Goal: Transaction & Acquisition: Purchase product/service

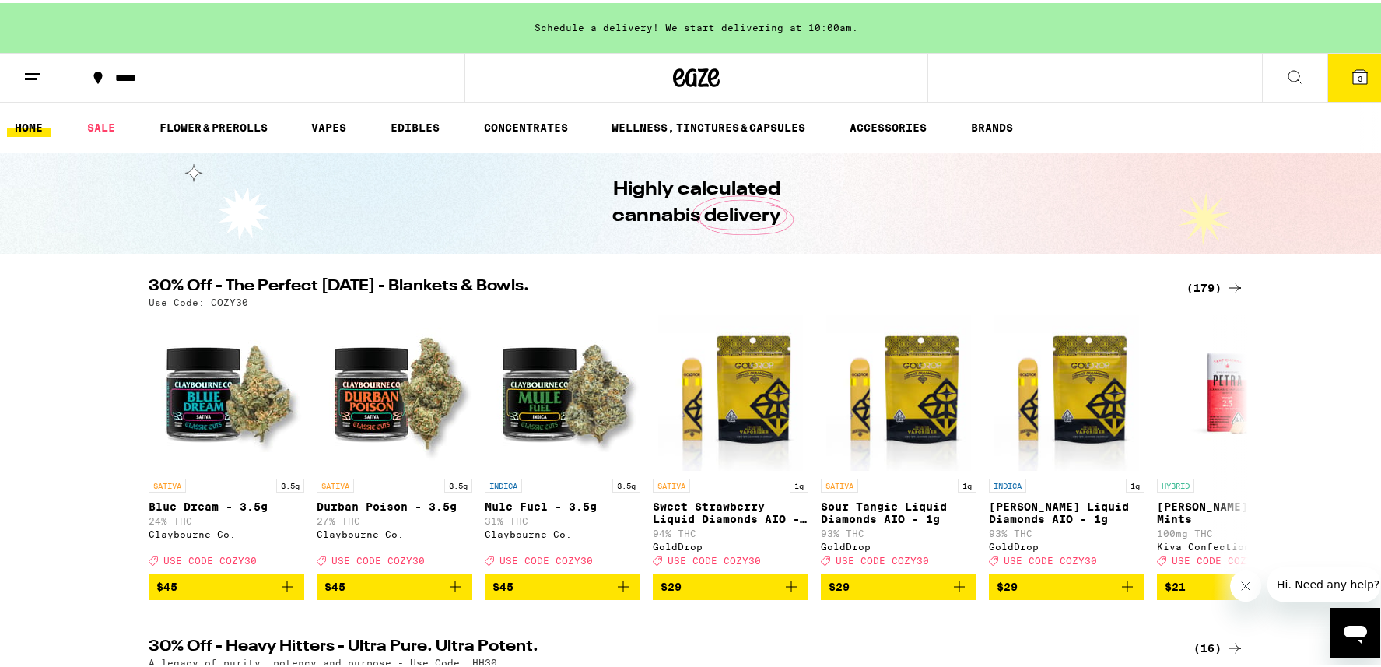
click at [1225, 285] on icon at bounding box center [1234, 284] width 19 height 19
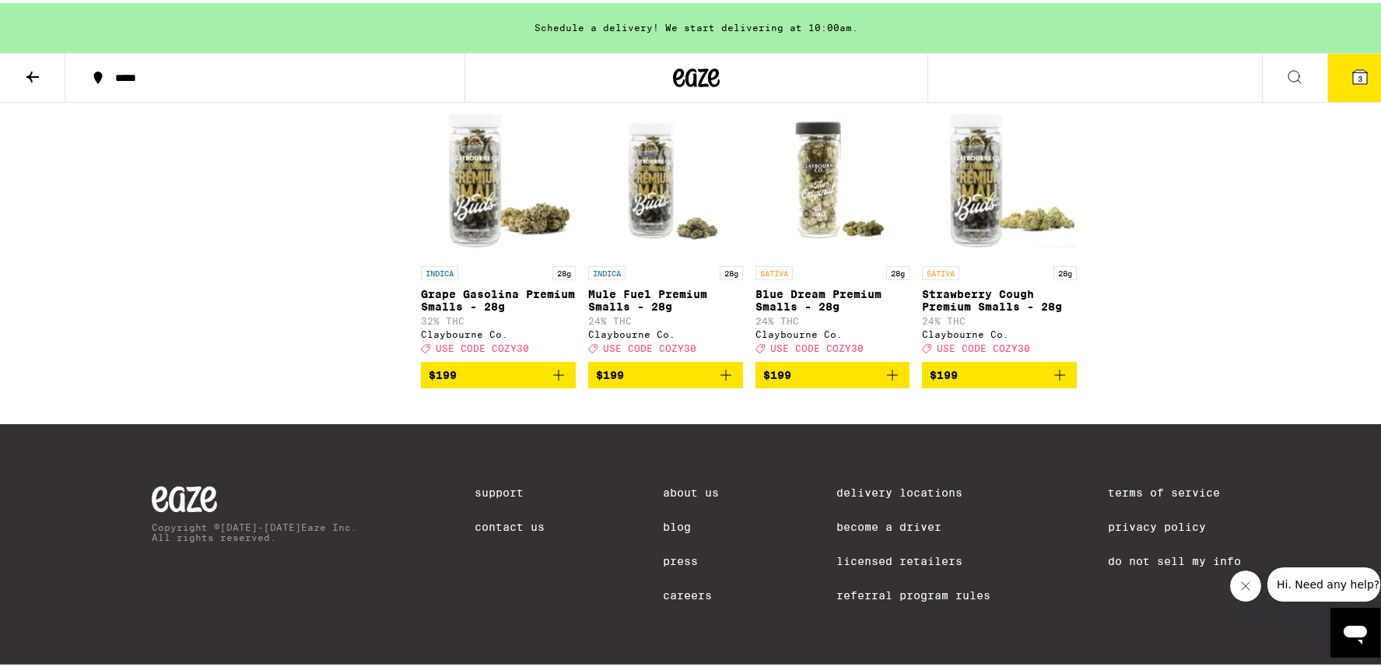
scroll to position [10967, 0]
